Goal: Task Accomplishment & Management: Use online tool/utility

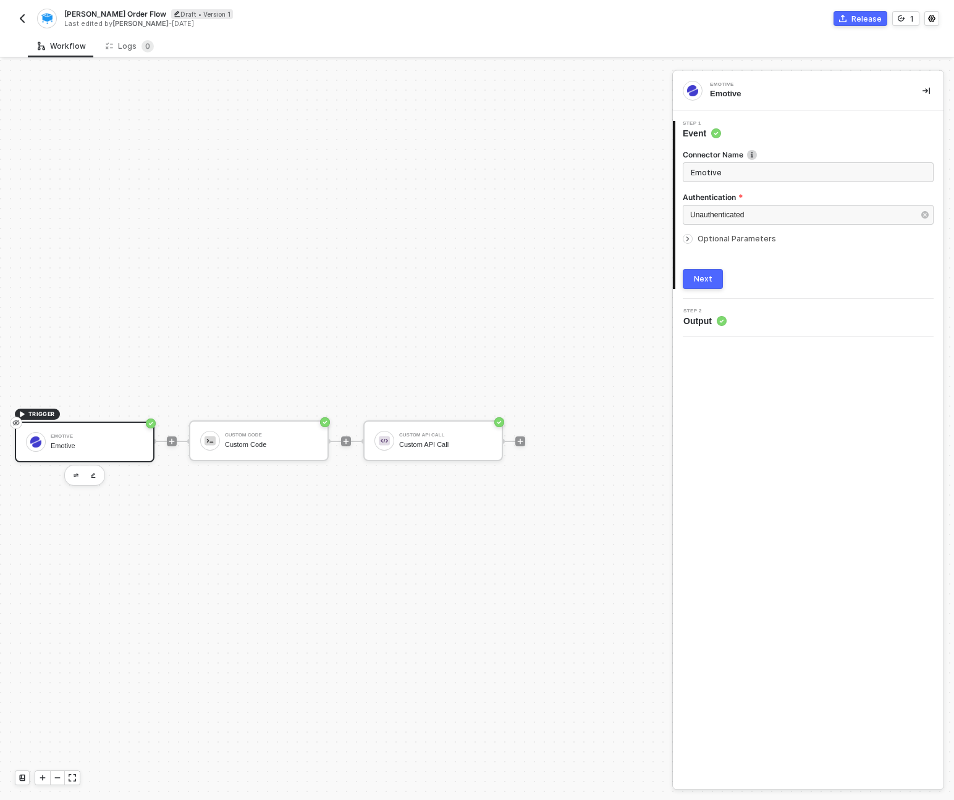
scroll to position [23, 0]
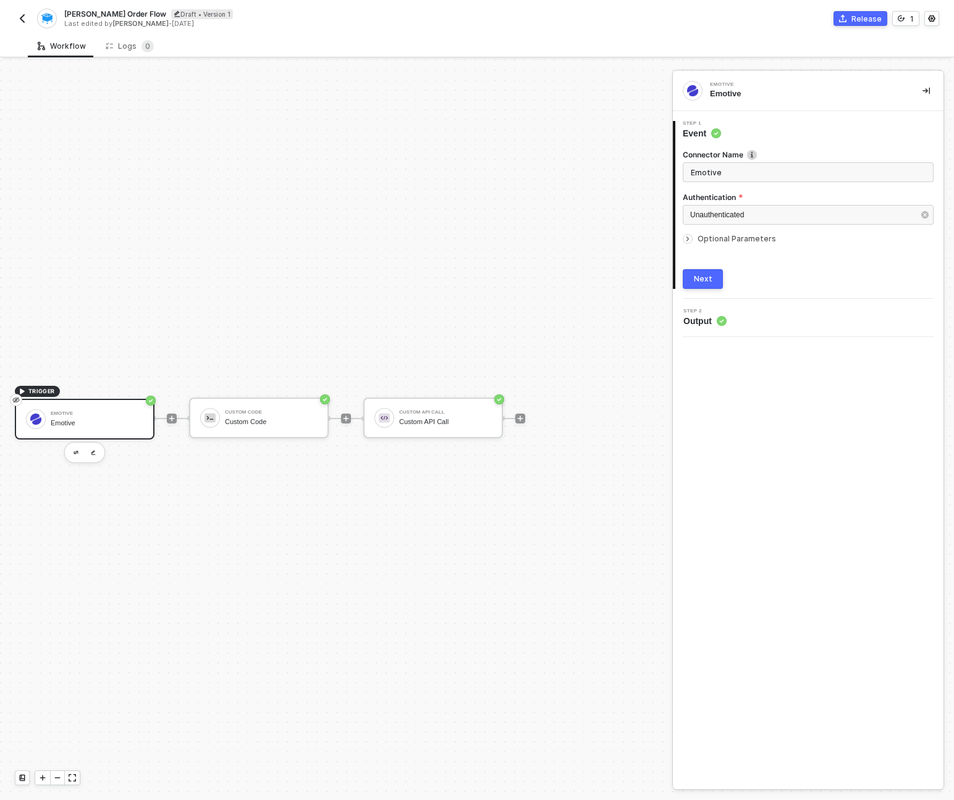
click at [22, 15] on img "button" at bounding box center [22, 19] width 10 height 10
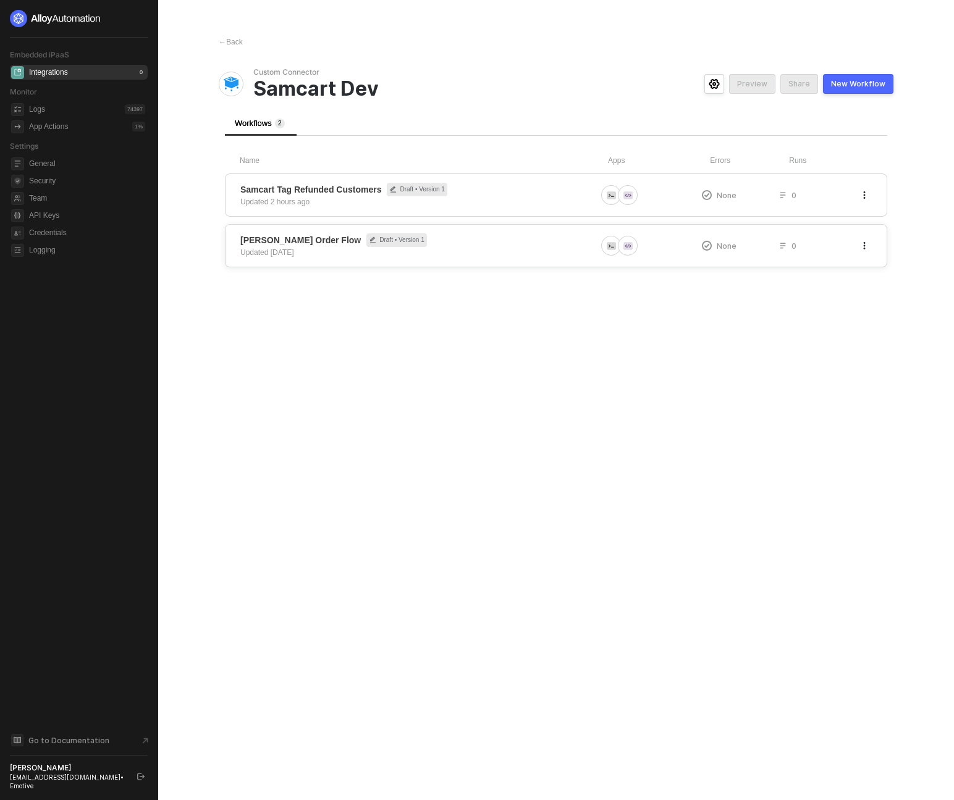
click at [301, 240] on span "[PERSON_NAME] Order Flow" at bounding box center [300, 240] width 120 height 12
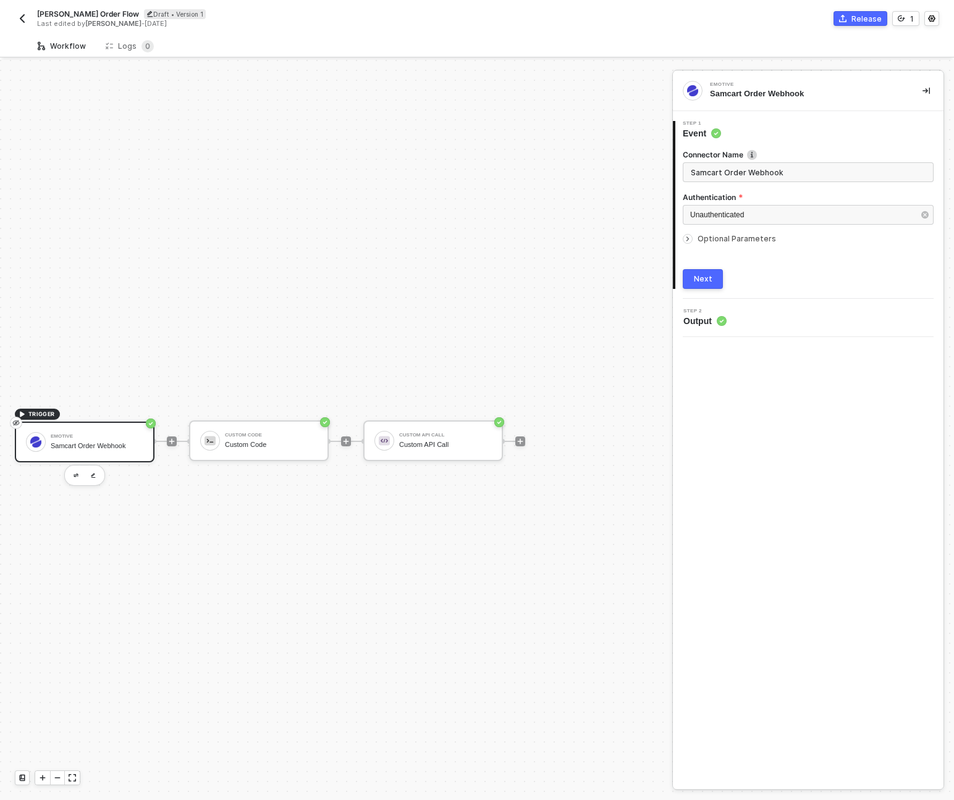
scroll to position [23, 0]
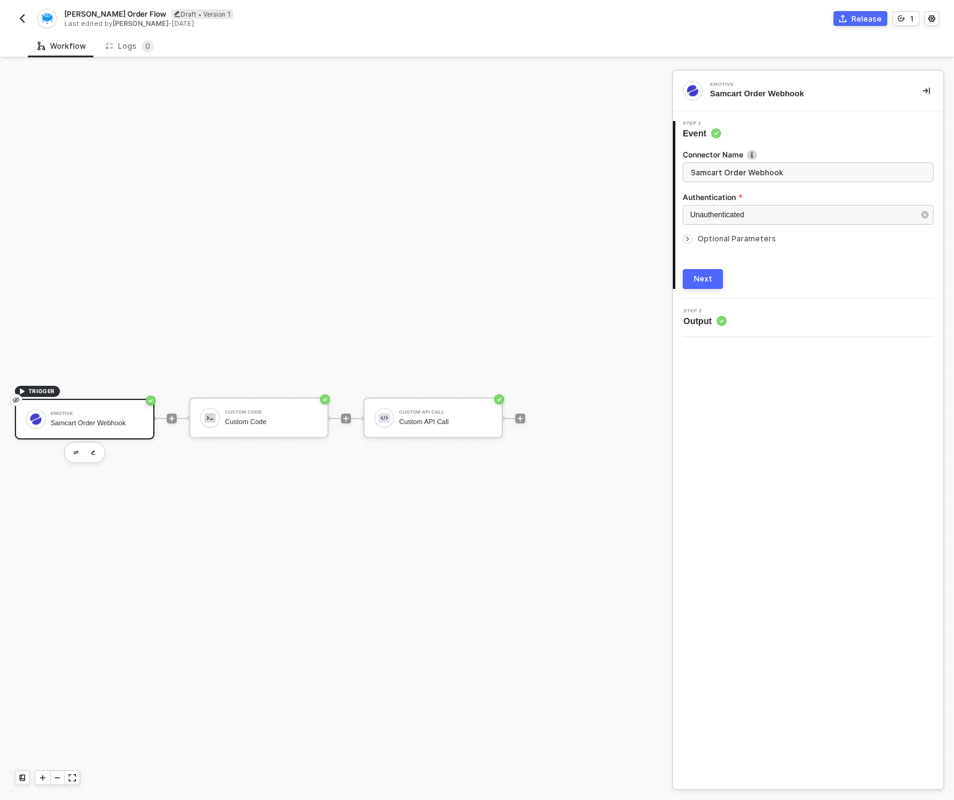
click at [128, 421] on div "Samcart Order Webhook" at bounding box center [97, 423] width 93 height 8
click at [108, 416] on div "Emotive Samcart Order Webhook" at bounding box center [97, 419] width 93 height 23
click at [103, 431] on div "Emotive Samcart Order Webhook" at bounding box center [85, 419] width 140 height 41
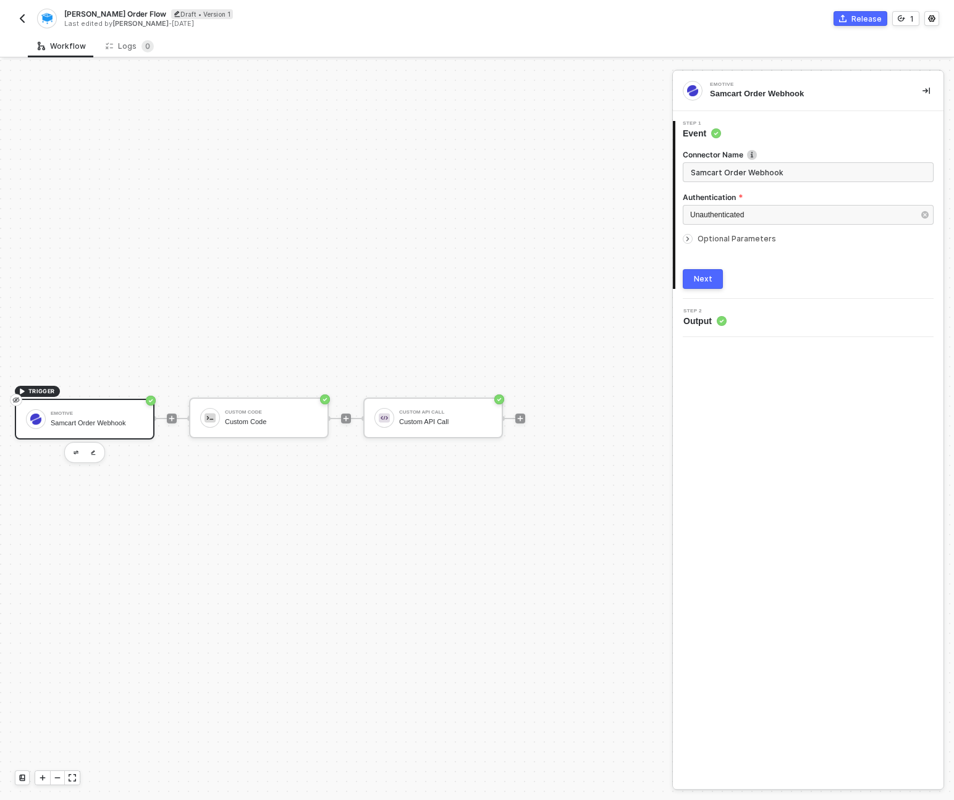
drag, startPoint x: 200, startPoint y: 513, endPoint x: 191, endPoint y: 511, distance: 9.0
click at [200, 513] on div "TRIGGER Emotive Samcart Order Webhook Custom Code Custom Code Custom API Call C…" at bounding box center [333, 418] width 666 height 763
drag, startPoint x: 219, startPoint y: 533, endPoint x: 200, endPoint y: 519, distance: 23.5
click at [219, 533] on div "TRIGGER Emotive Samcart Order Webhook Custom Code Custom Code Custom API Call C…" at bounding box center [333, 418] width 666 height 763
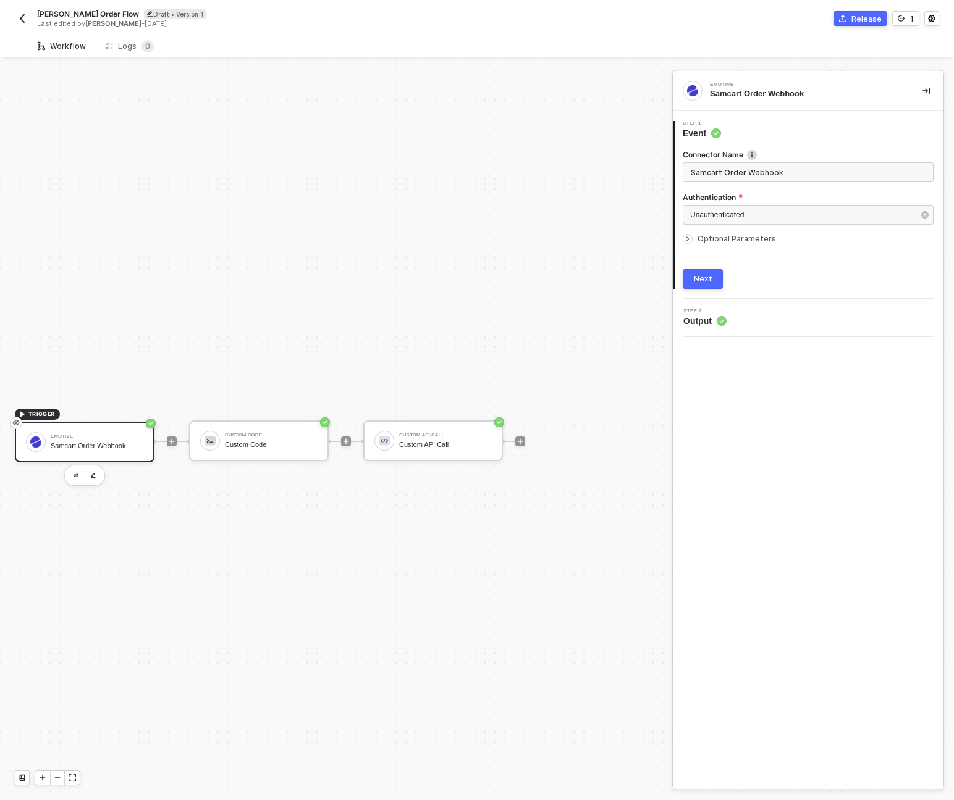
scroll to position [23, 0]
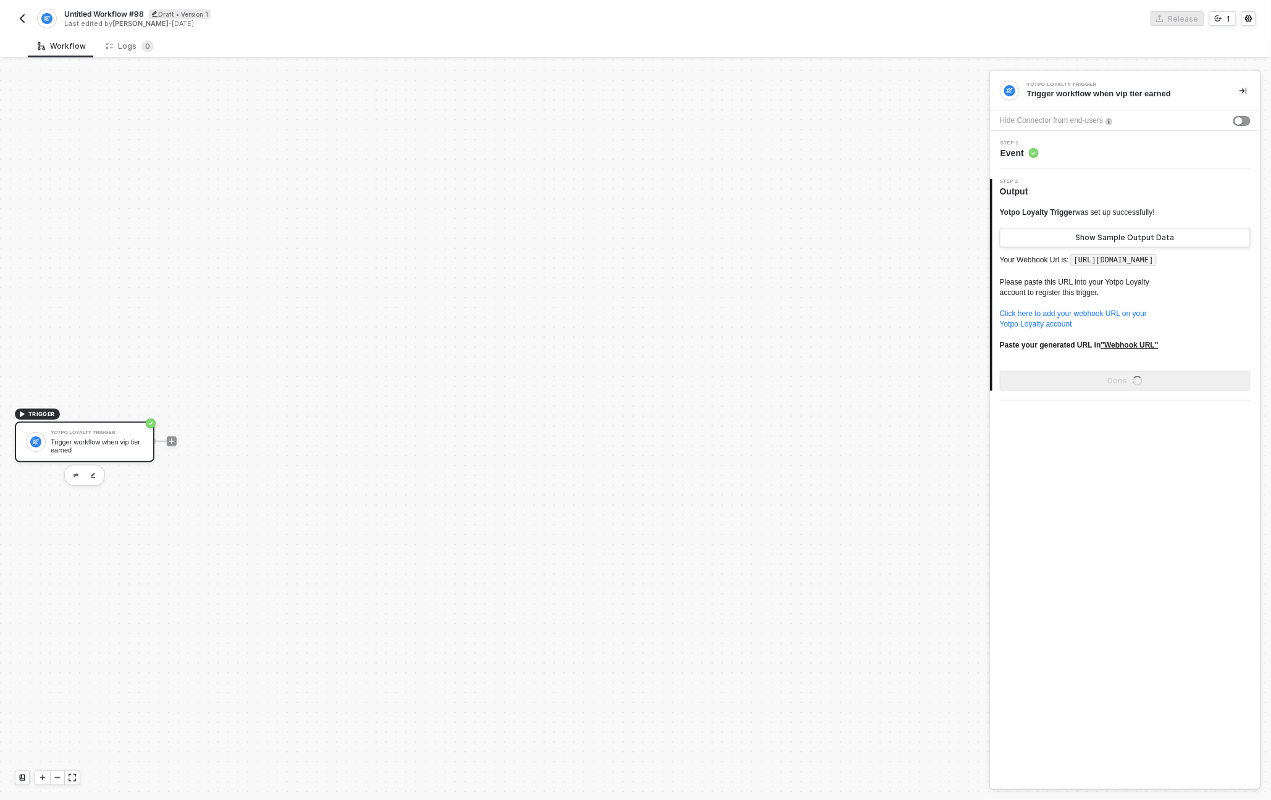
scroll to position [23, 0]
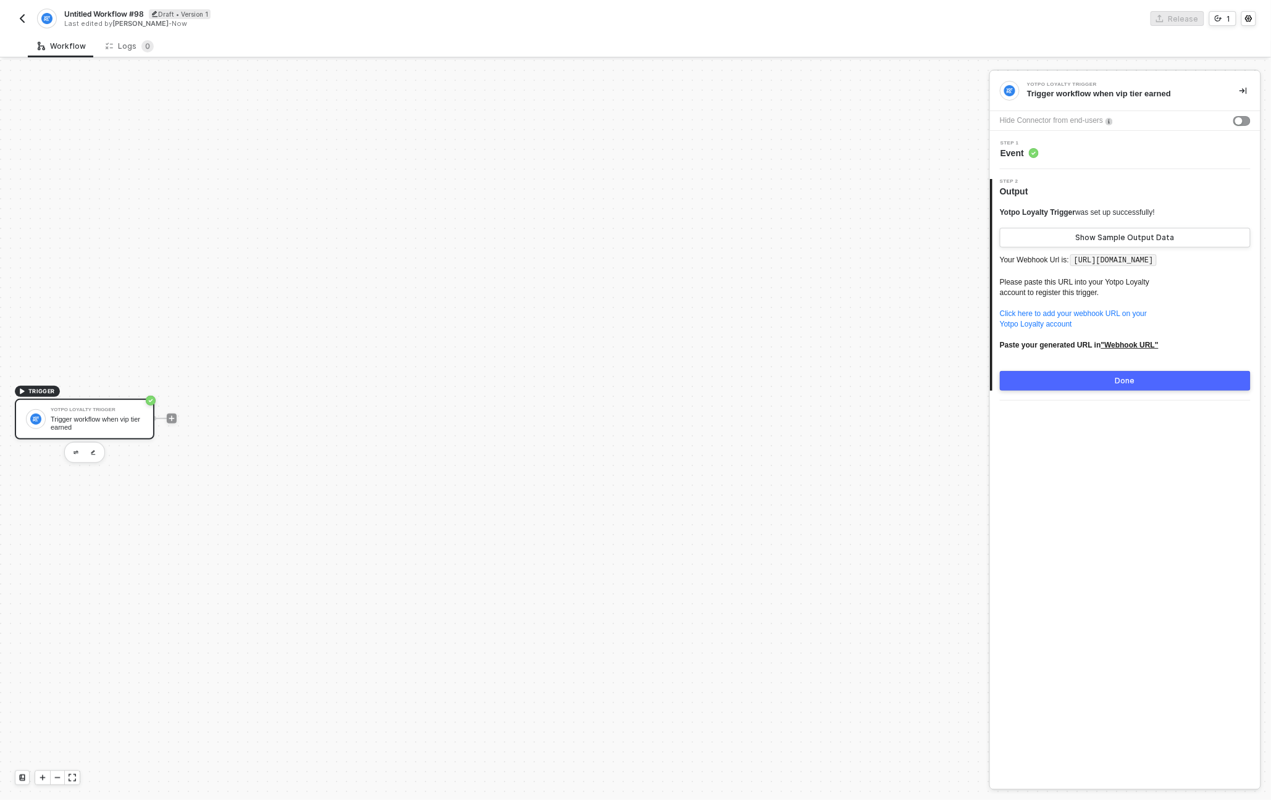
click at [25, 20] on img "button" at bounding box center [22, 19] width 10 height 10
